Goal: Task Accomplishment & Management: Manage account settings

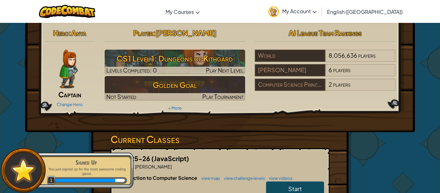
click at [70, 100] on div "Change Hero" at bounding box center [69, 104] width 51 height 10
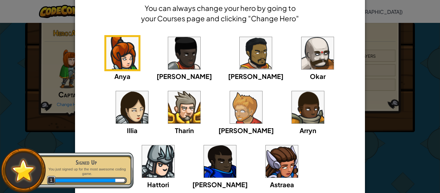
scroll to position [27, 0]
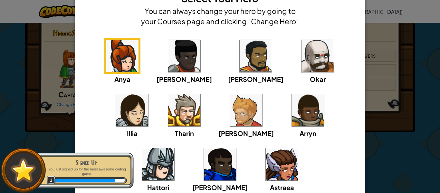
click at [230, 124] on img at bounding box center [246, 110] width 32 height 32
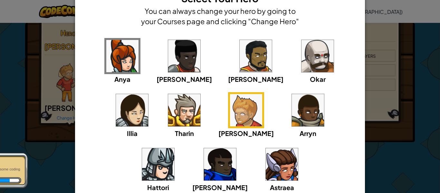
click at [174, 148] on img at bounding box center [158, 164] width 32 height 32
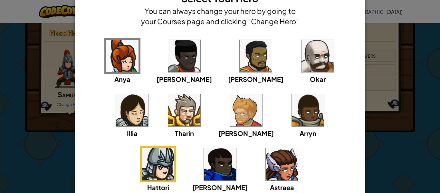
click at [230, 101] on img at bounding box center [246, 110] width 32 height 32
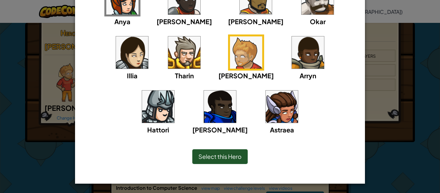
scroll to position [85, 0]
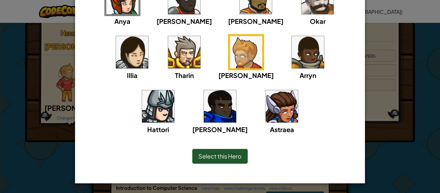
click at [203, 151] on div "Select this Hero" at bounding box center [219, 156] width 55 height 15
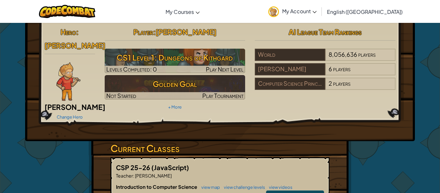
scroll to position [0, 0]
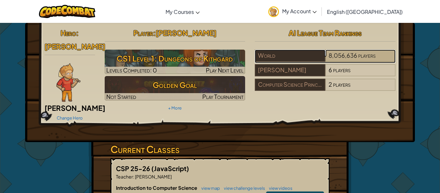
click at [334, 58] on span "8,056,636" at bounding box center [342, 54] width 29 height 7
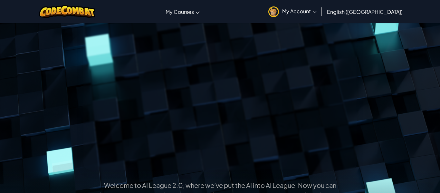
scroll to position [0, 1]
